Goal: Task Accomplishment & Management: Manage account settings

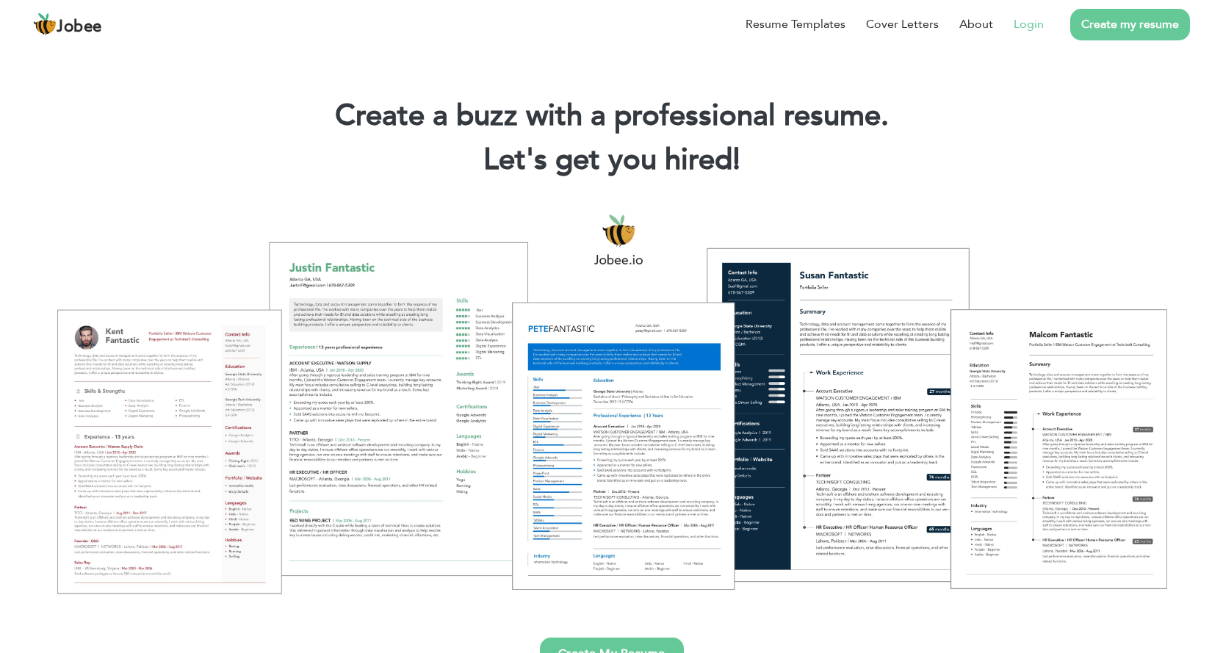
click at [1012, 23] on li "Login" at bounding box center [1018, 24] width 51 height 38
click at [1030, 21] on link "Login" at bounding box center [1029, 24] width 30 height 18
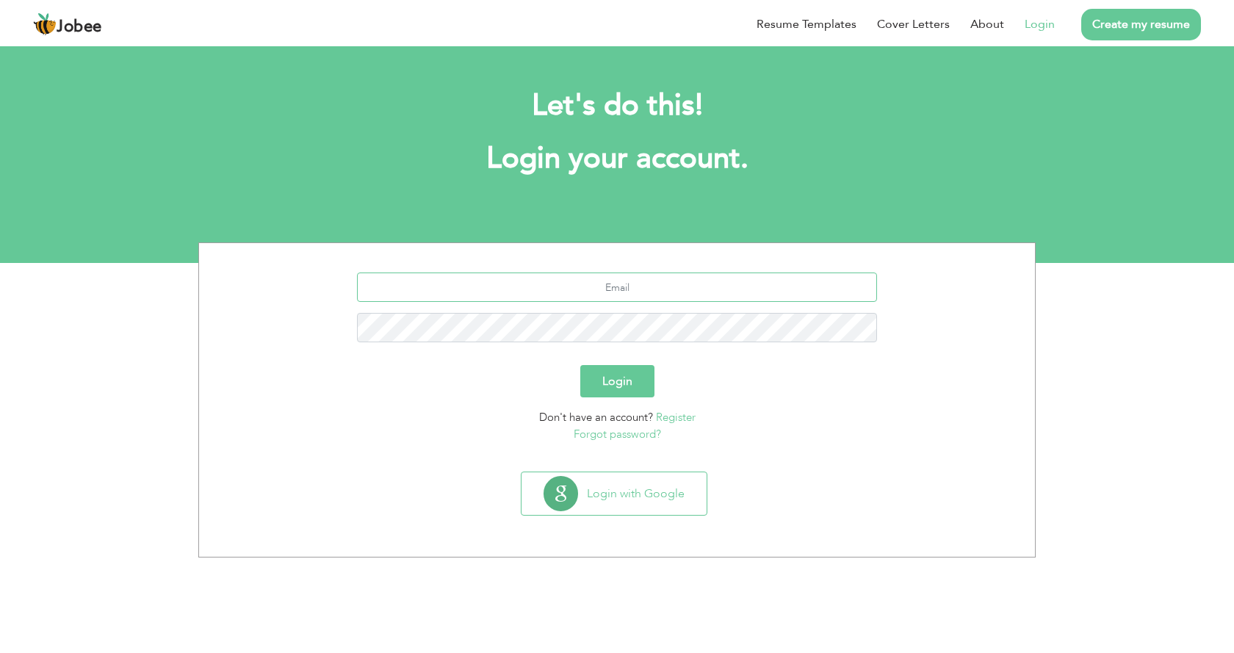
click at [637, 273] on input "text" at bounding box center [617, 287] width 521 height 29
type input "syedjaseem143@gmail.com"
click at [580, 365] on button "Login" at bounding box center [617, 381] width 74 height 32
